Goal: Information Seeking & Learning: Learn about a topic

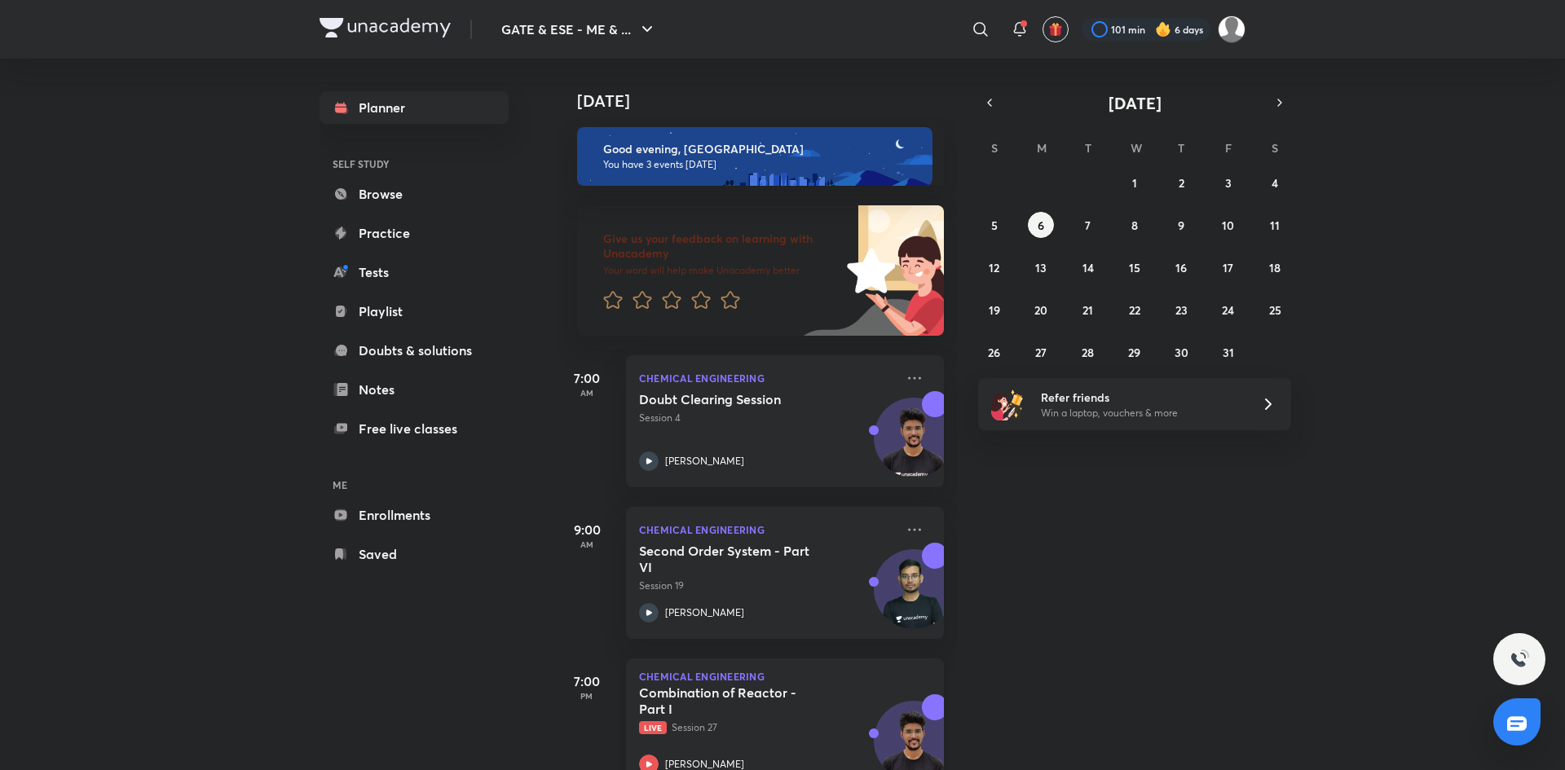
click at [698, 721] on p "Live Session 27" at bounding box center [767, 727] width 256 height 15
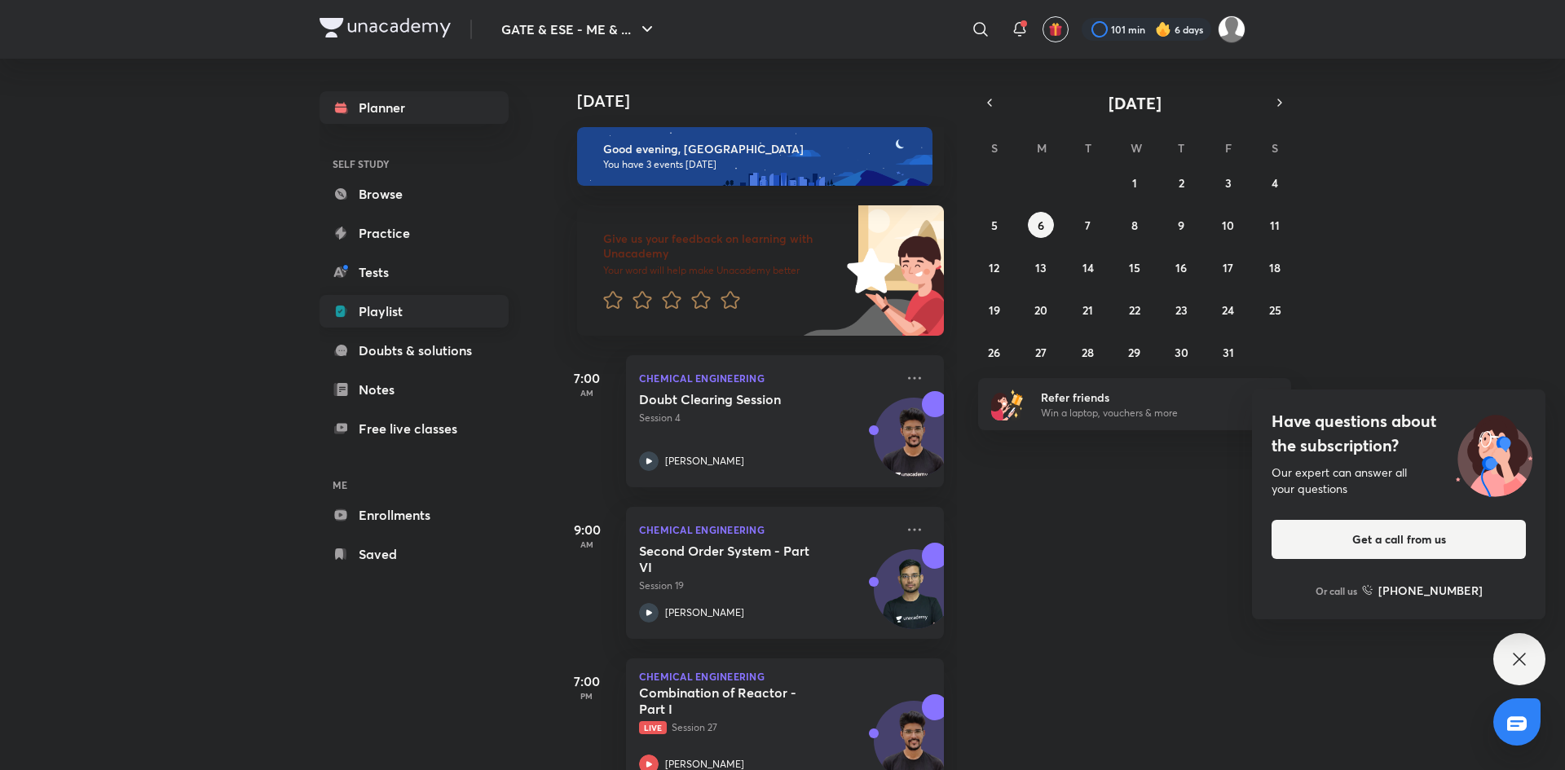
click at [377, 318] on link "Playlist" at bounding box center [413, 311] width 189 height 33
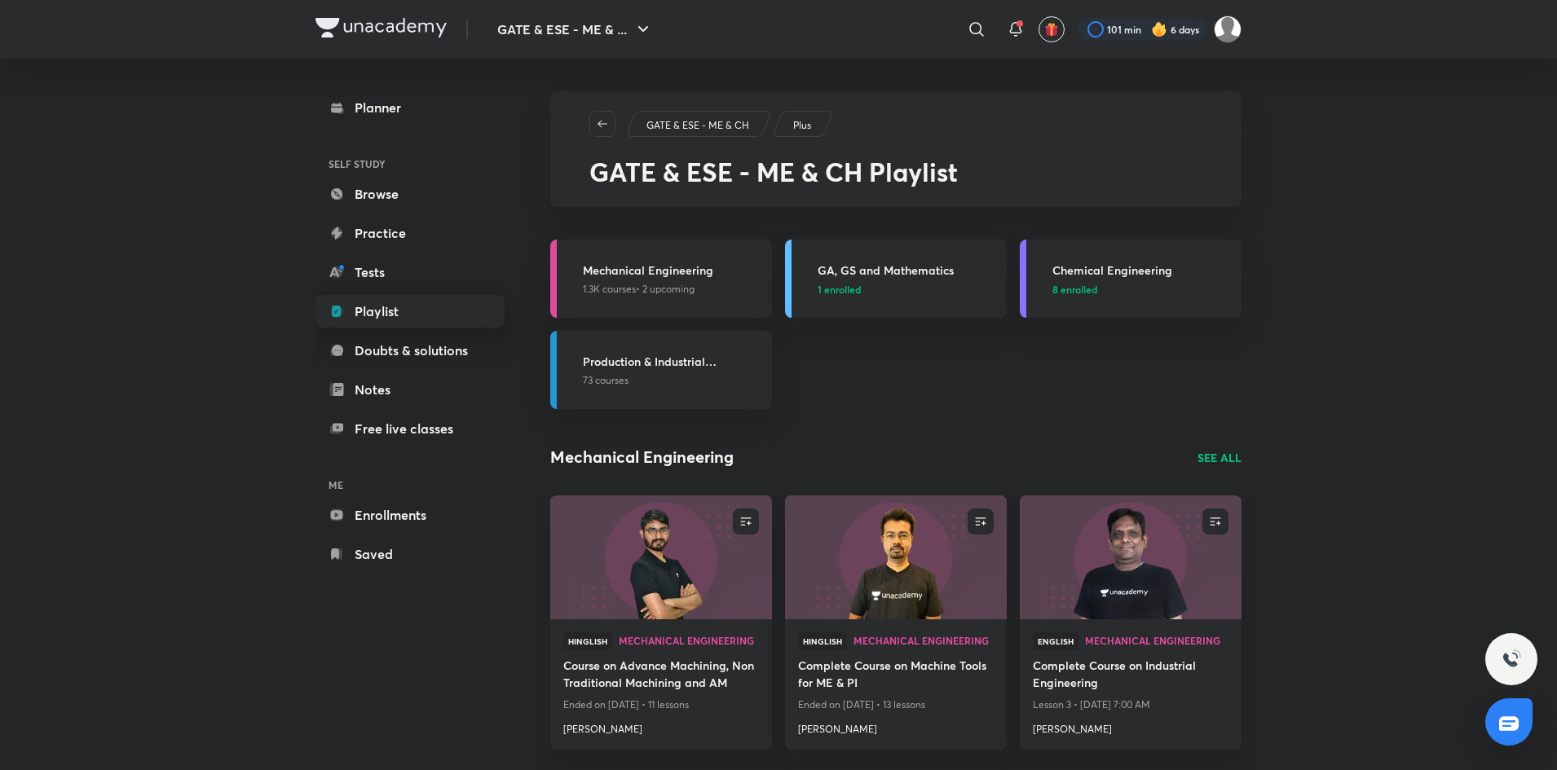
click at [368, 309] on link "Playlist" at bounding box center [409, 311] width 189 height 33
click at [1148, 263] on h3 "Chemical Engineering" at bounding box center [1141, 270] width 179 height 17
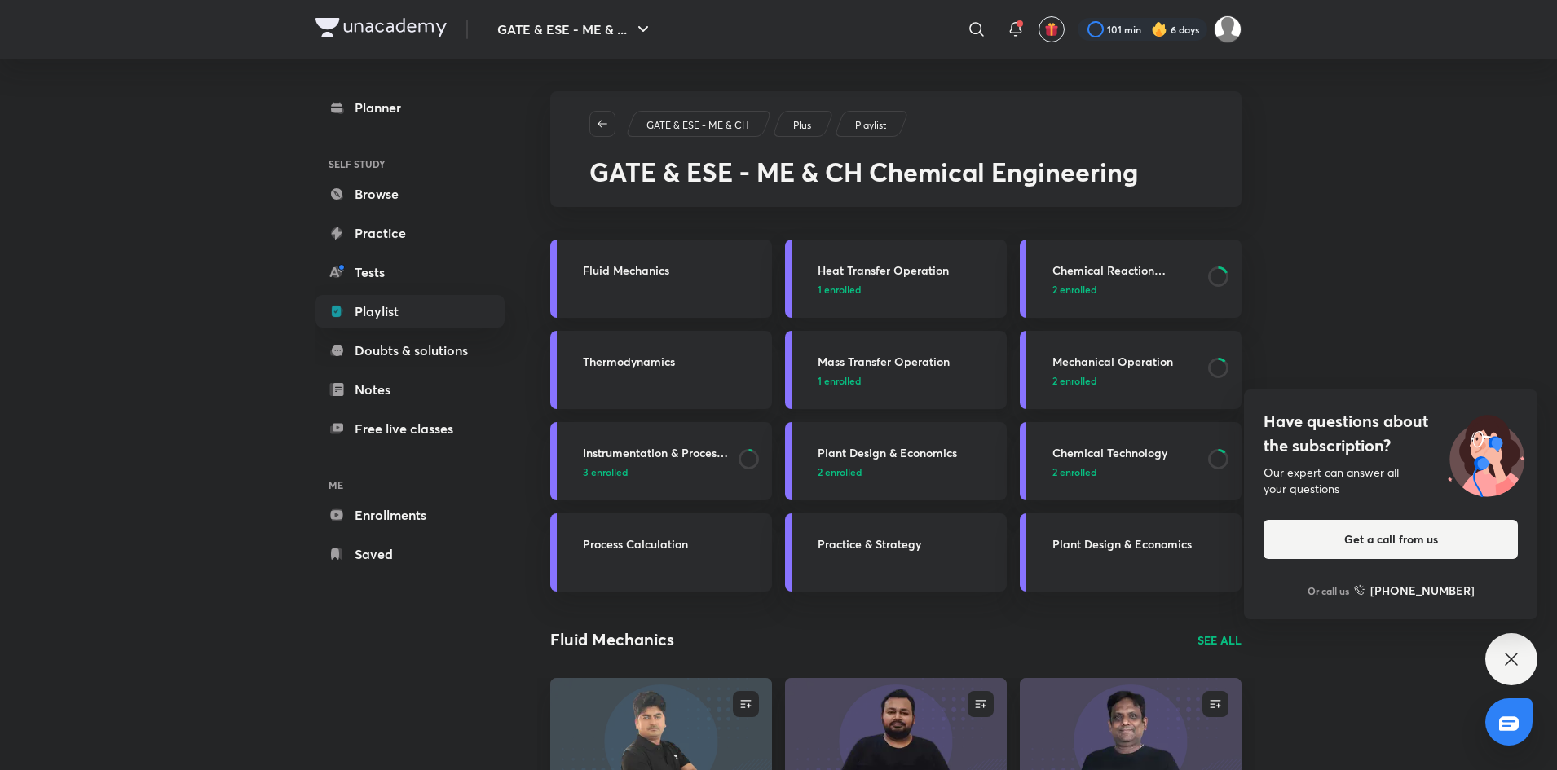
click at [833, 380] on span "1 enrolled" at bounding box center [838, 380] width 43 height 15
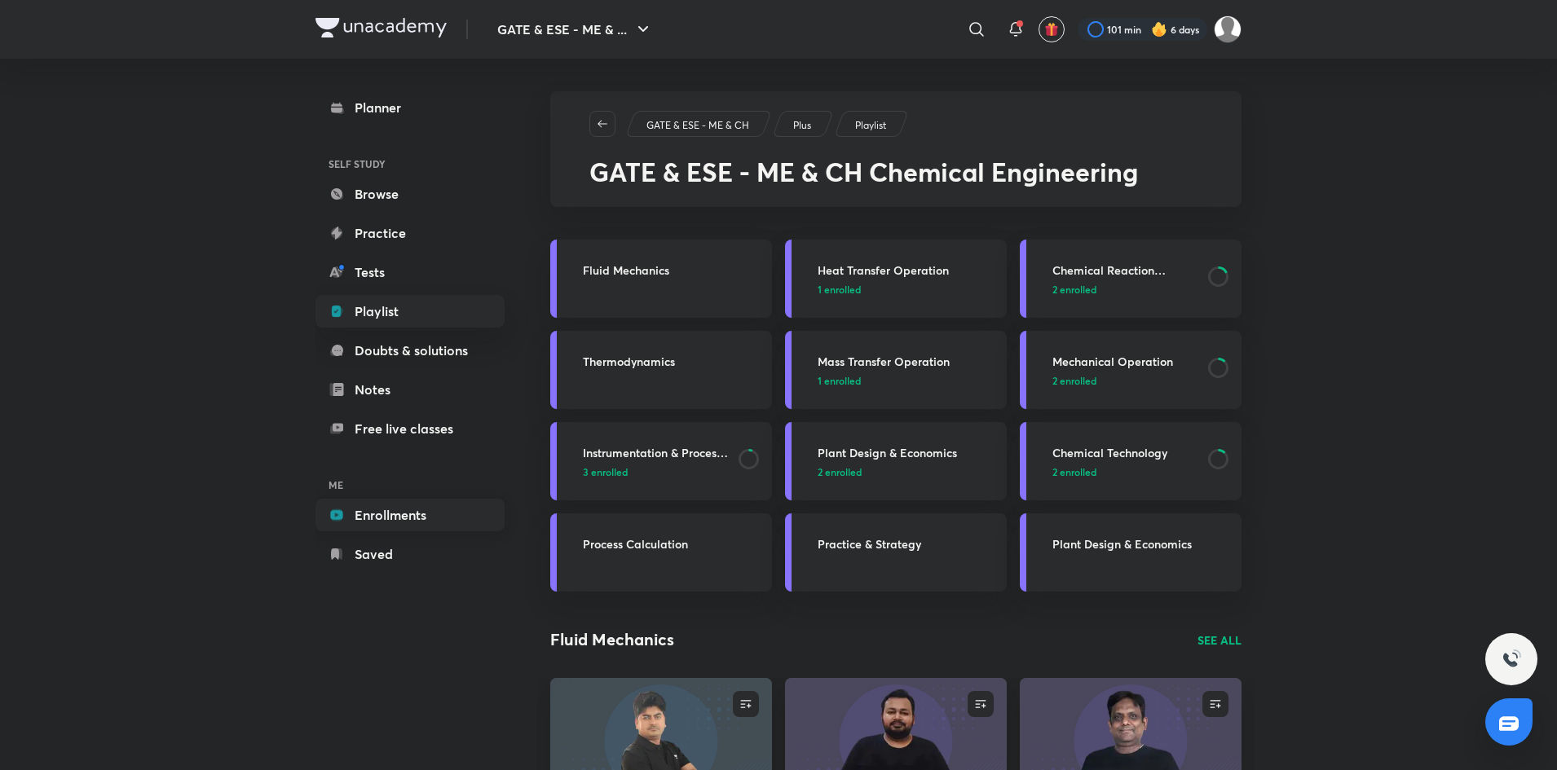
click at [386, 518] on link "Enrollments" at bounding box center [409, 515] width 189 height 33
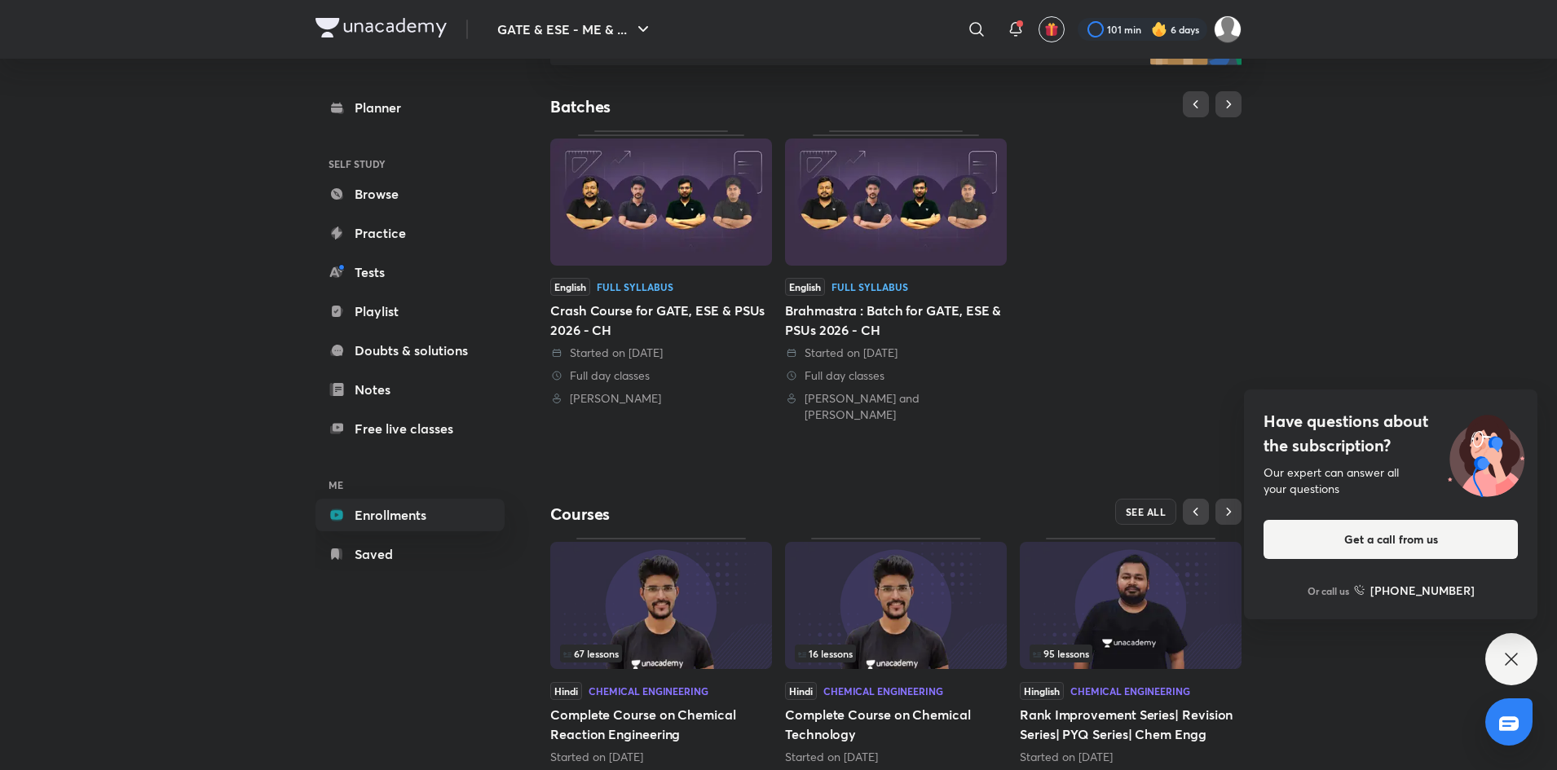
scroll to position [335, 0]
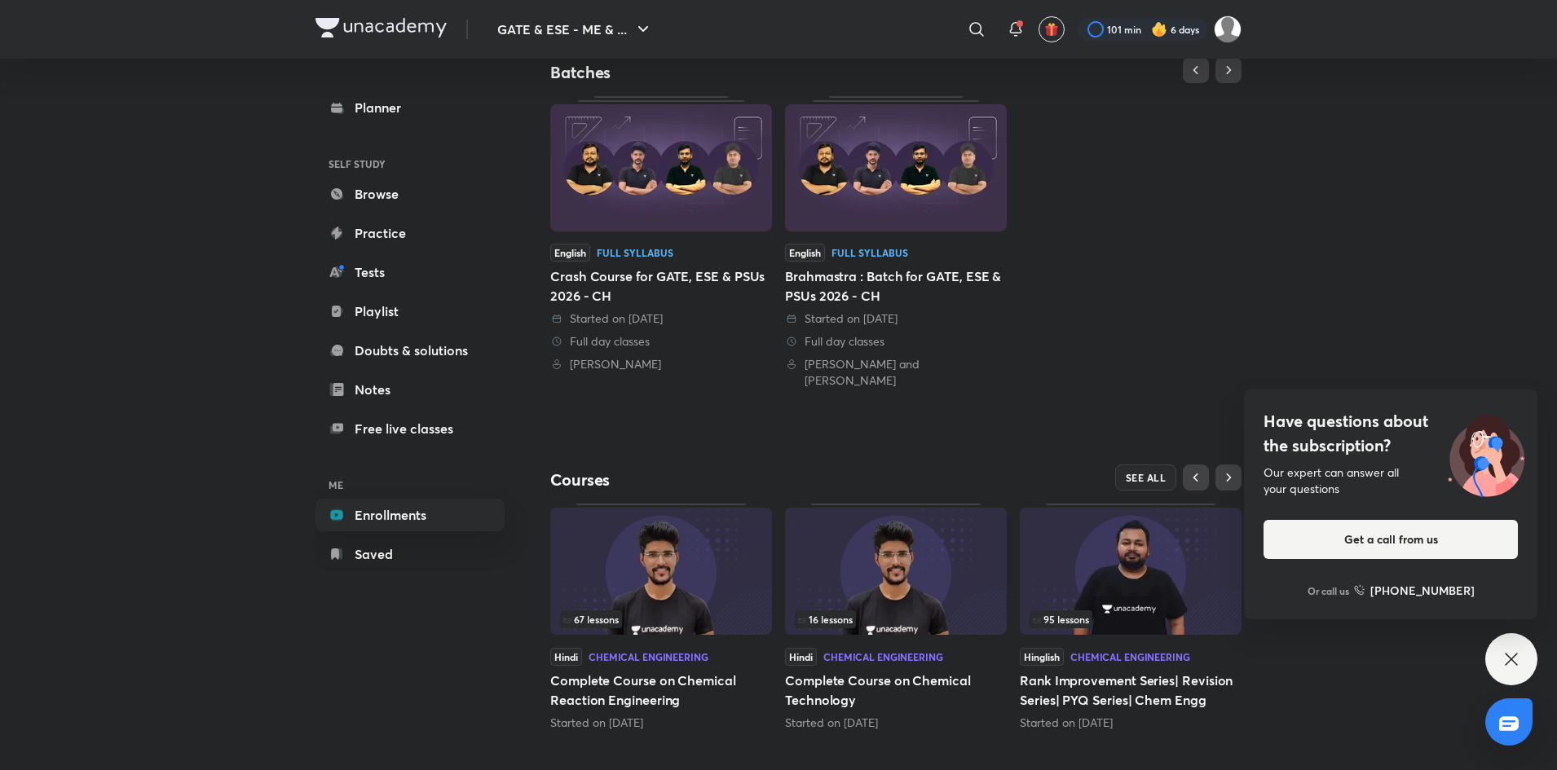
click at [641, 586] on img at bounding box center [661, 571] width 222 height 127
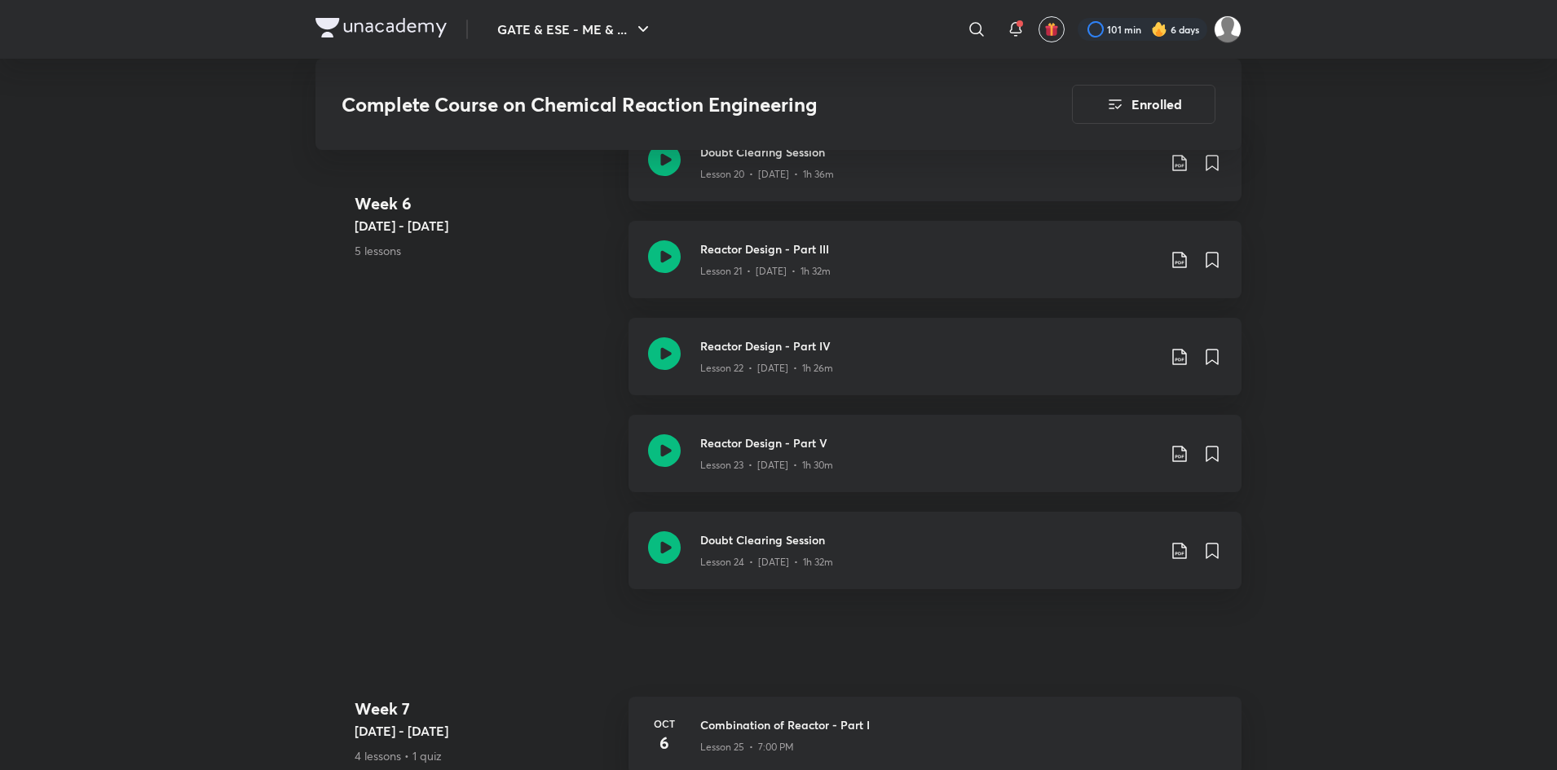
scroll to position [3399, 0]
click at [802, 729] on h3 "Combination of Reactor - Part I" at bounding box center [961, 725] width 522 height 17
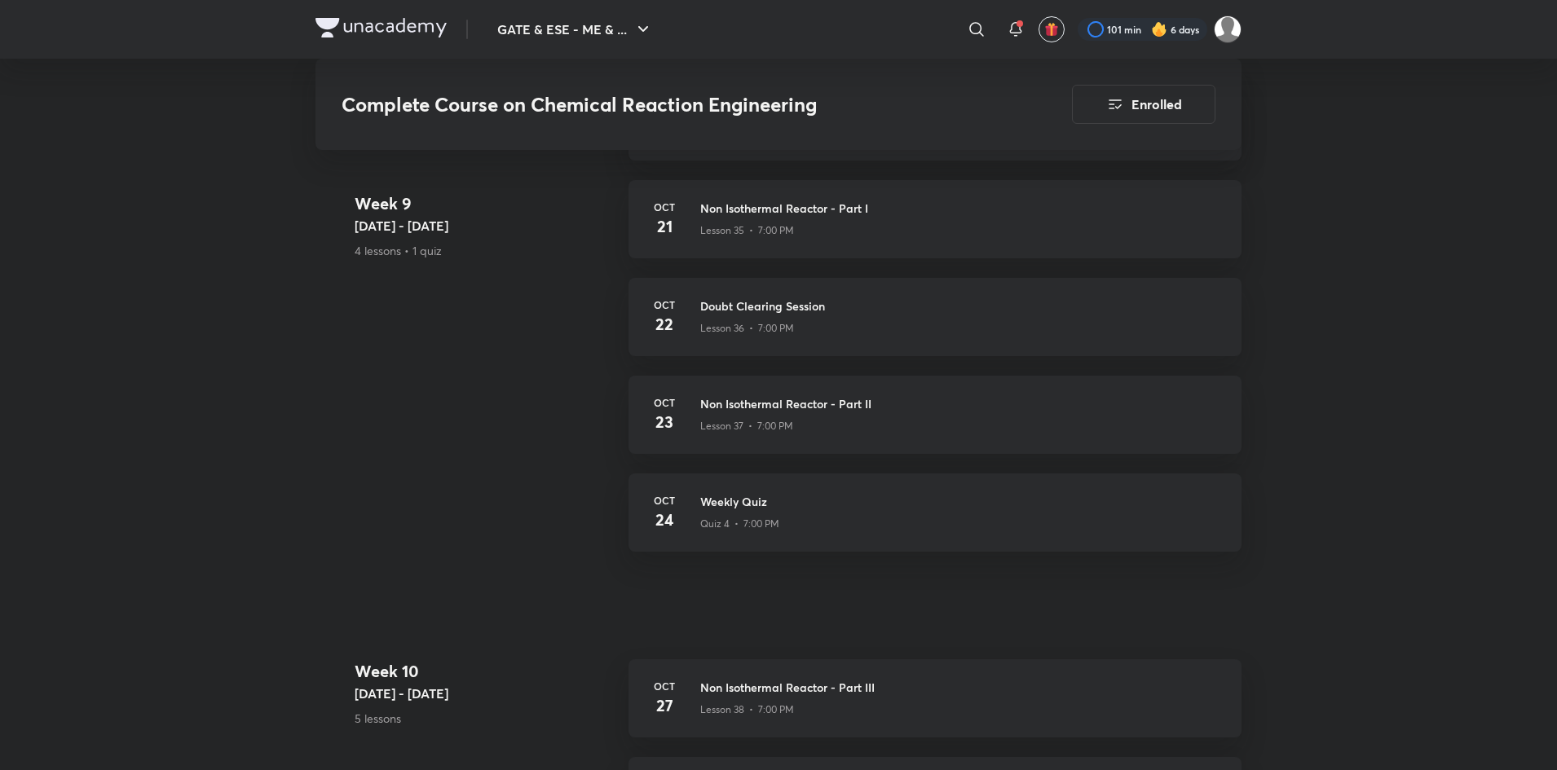
scroll to position [5183, 0]
